Goal: Information Seeking & Learning: Learn about a topic

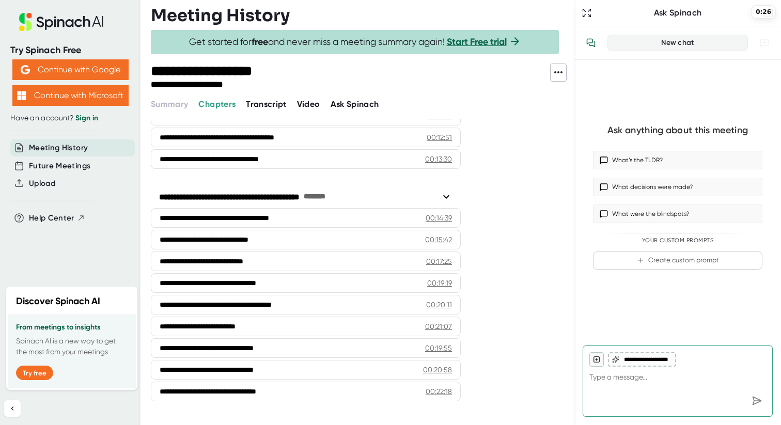
scroll to position [329, 0]
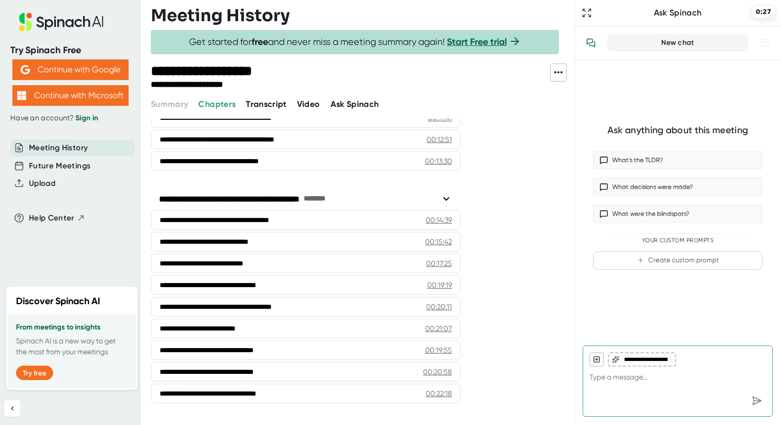
drag, startPoint x: 520, startPoint y: 205, endPoint x: 482, endPoint y: 183, distance: 43.3
